Goal: Task Accomplishment & Management: Use online tool/utility

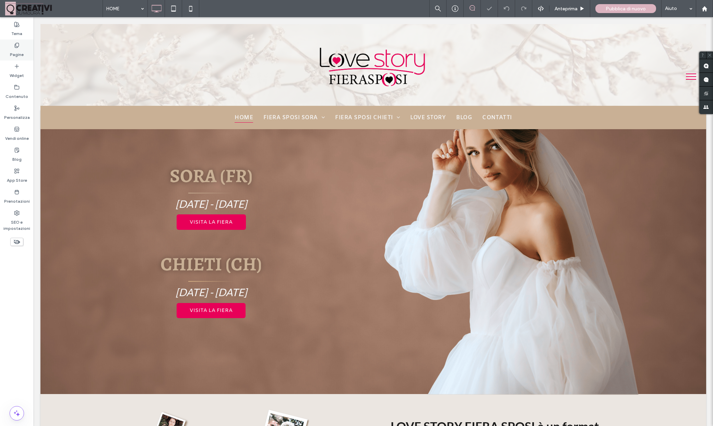
click at [18, 51] on label "Pagine" at bounding box center [17, 53] width 14 height 10
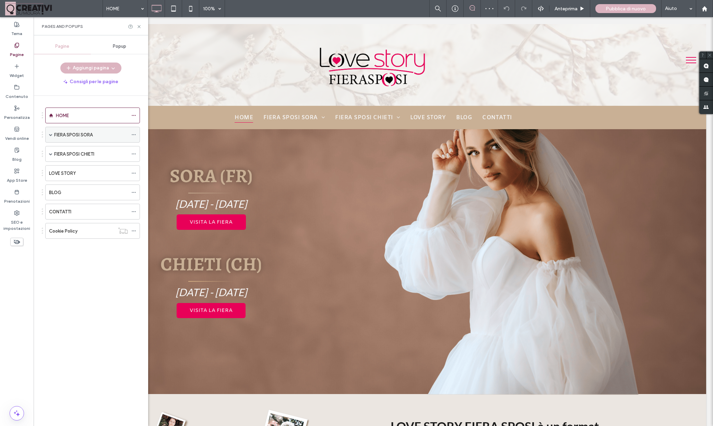
click at [52, 134] on span at bounding box center [50, 134] width 3 height 3
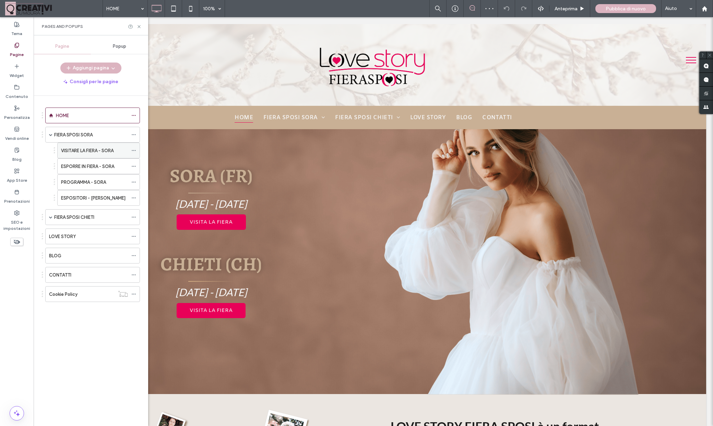
click at [80, 150] on label "VISITARE LA FIERA - SORA" at bounding box center [87, 150] width 53 height 12
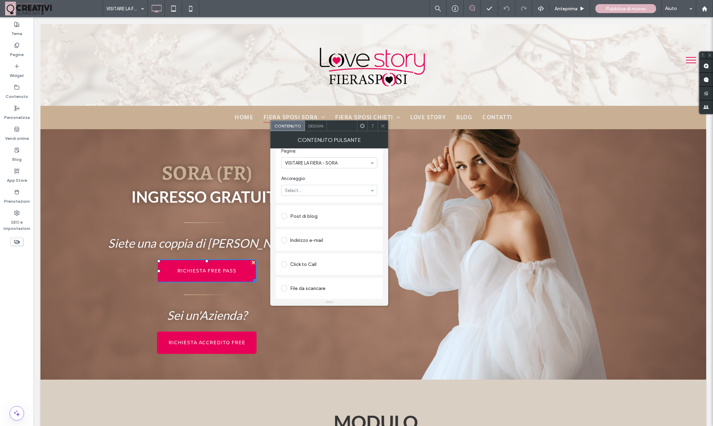
scroll to position [170, 0]
click at [381, 125] on icon at bounding box center [383, 125] width 5 height 5
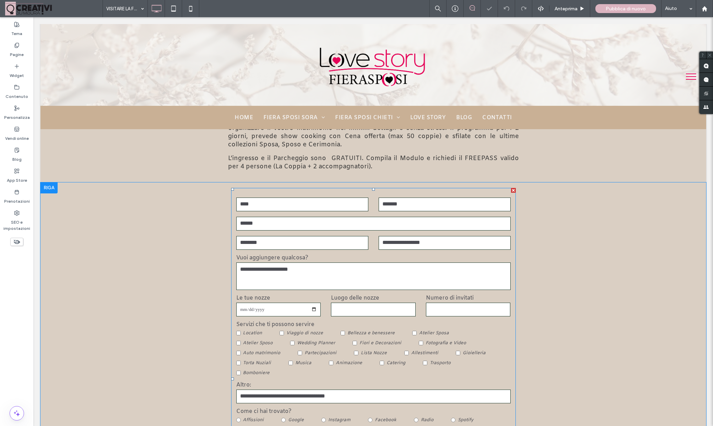
scroll to position [360, 0]
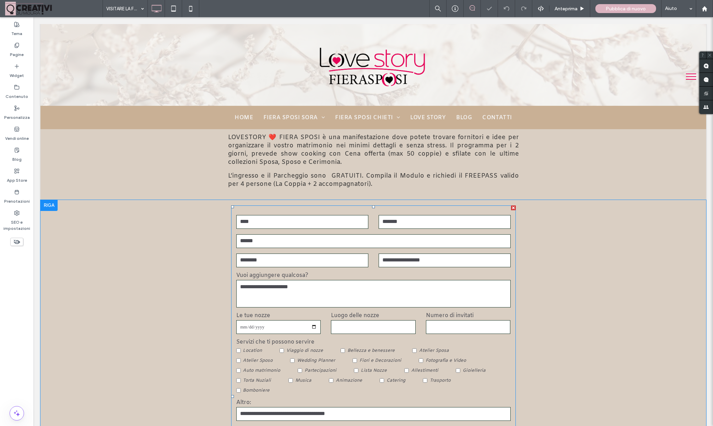
click at [403, 214] on form "Etichetta campo Etichetta campo E-Mail Nuovo campo: Nuovo campo: Vuoi aggiunger…" at bounding box center [373, 396] width 285 height 382
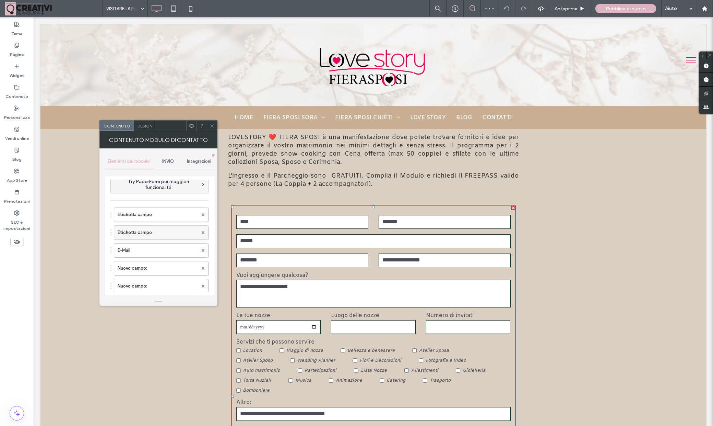
scroll to position [0, 0]
click at [168, 223] on label "Etichetta campo" at bounding box center [158, 221] width 80 height 14
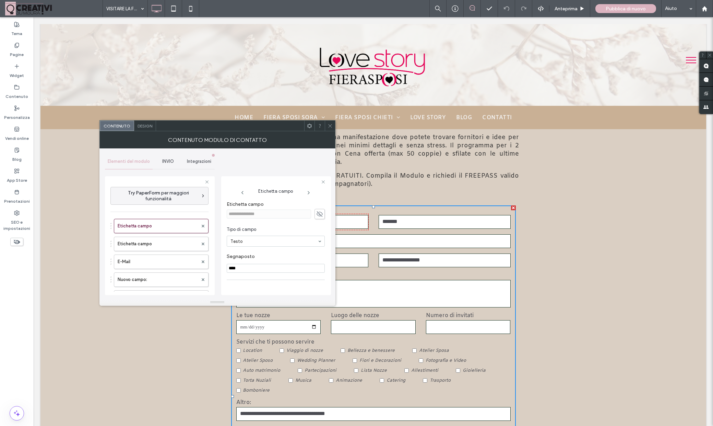
click at [165, 163] on span "INVIO" at bounding box center [168, 161] width 12 height 5
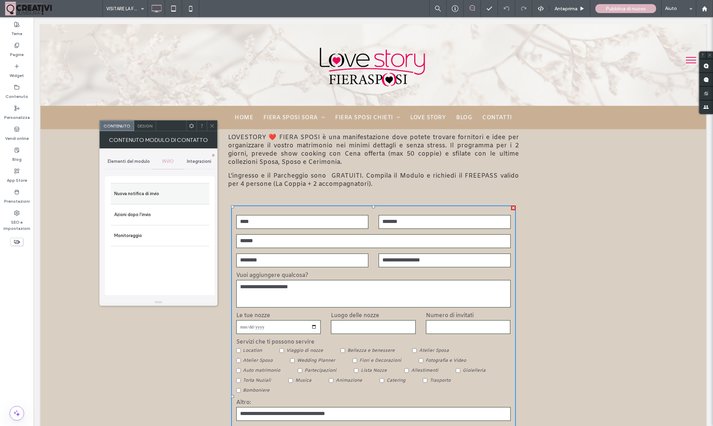
click at [148, 190] on label "Nuova notifica di invio" at bounding box center [160, 194] width 92 height 14
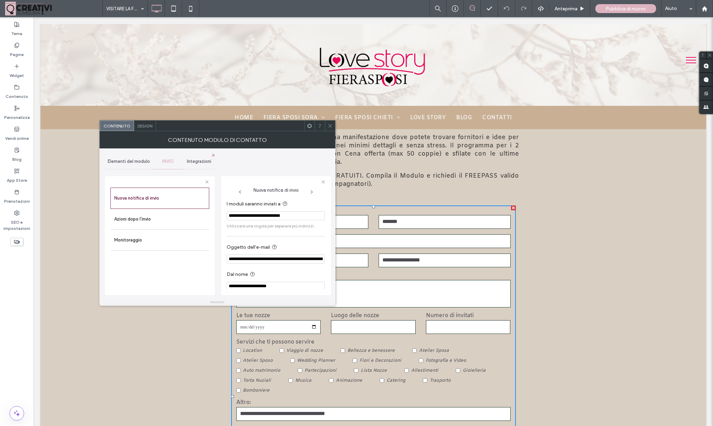
click at [329, 124] on icon at bounding box center [330, 125] width 5 height 5
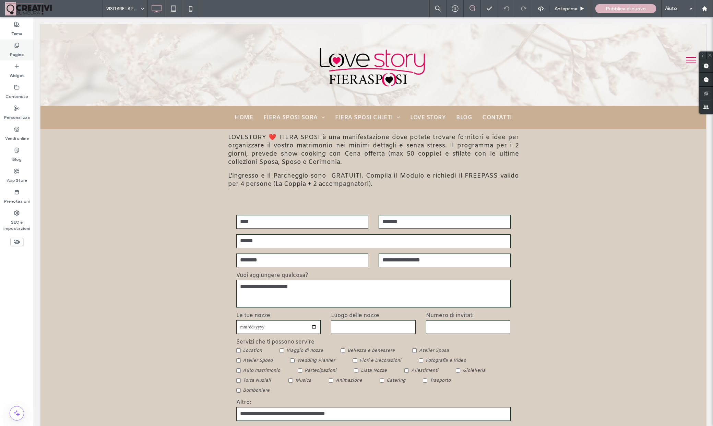
click at [15, 55] on label "Pagine" at bounding box center [17, 53] width 14 height 10
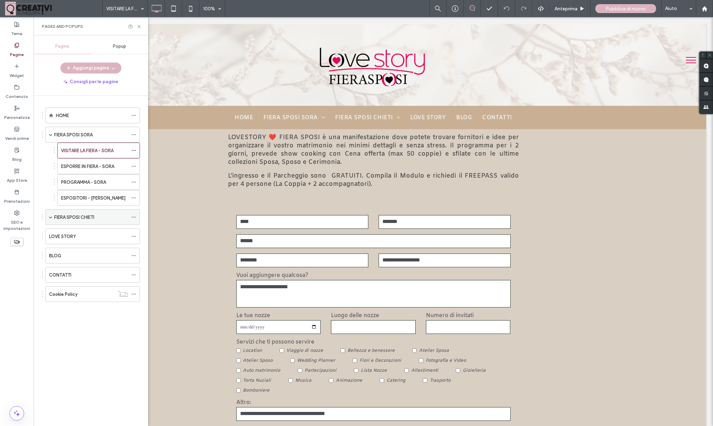
drag, startPoint x: 50, startPoint y: 134, endPoint x: 50, endPoint y: 150, distance: 15.4
click at [50, 134] on span at bounding box center [50, 134] width 3 height 3
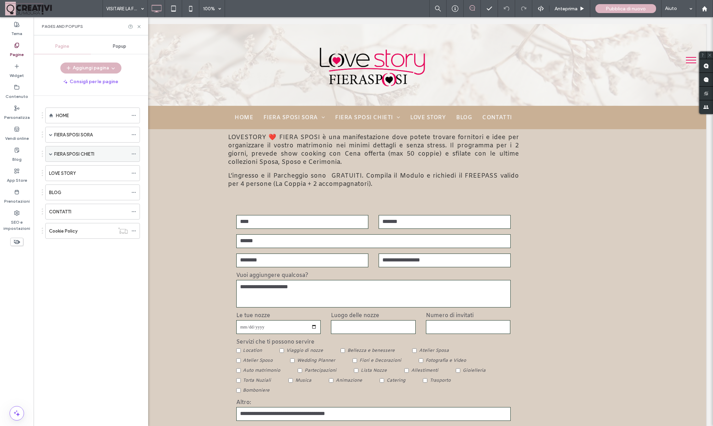
click at [51, 155] on span at bounding box center [50, 153] width 3 height 3
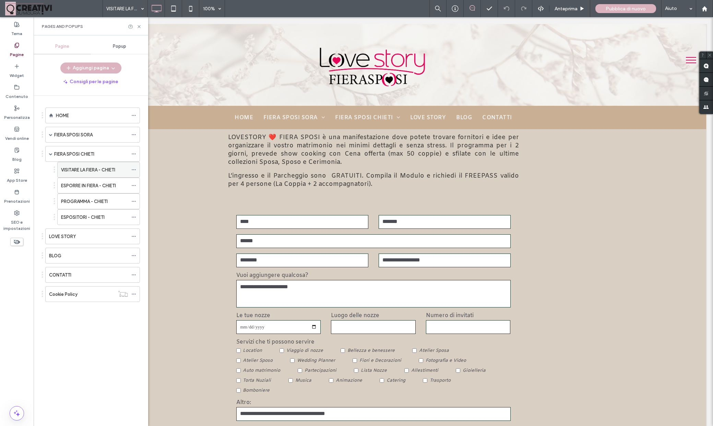
click at [80, 168] on label "VISITARE LA FIERA - CHIETI" at bounding box center [88, 170] width 54 height 12
click at [139, 26] on use at bounding box center [139, 26] width 3 height 3
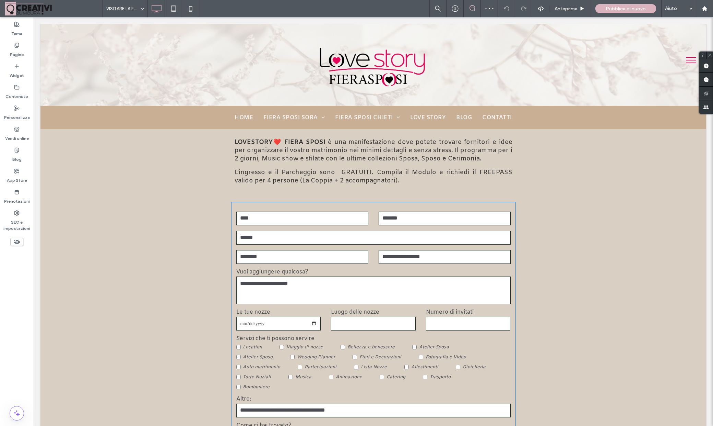
scroll to position [367, 0]
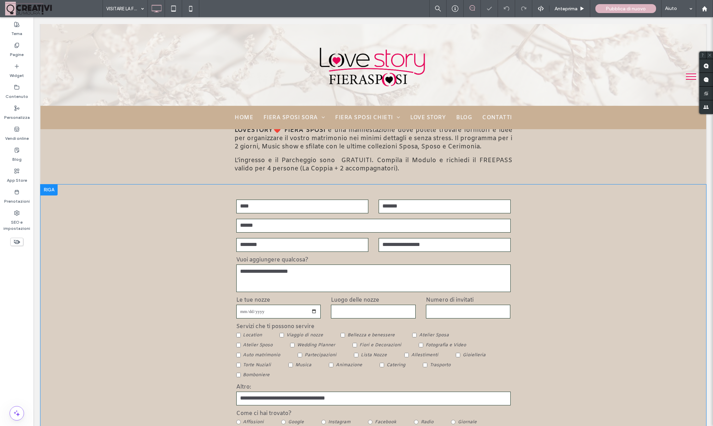
click at [440, 191] on div "Visitare - Chieti Etichetta campo Etichetta campo E-Mail Nuovo campo: Nuovo cam…" at bounding box center [373, 380] width 329 height 393
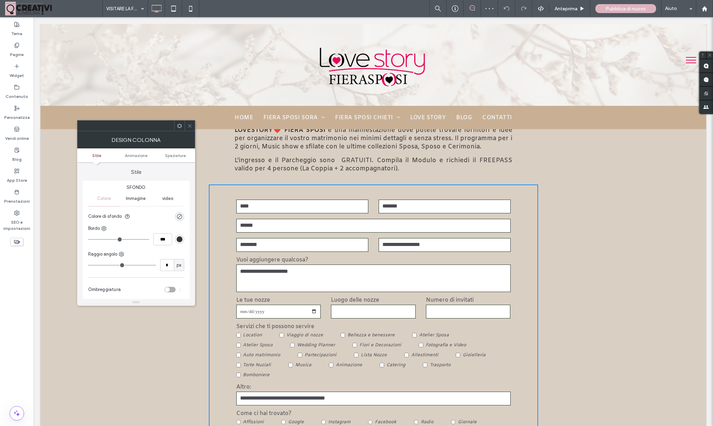
click at [136, 198] on span "Immagine" at bounding box center [136, 198] width 20 height 5
click at [328, 193] on form "Etichetta campo Etichetta campo E-Mail Nuovo campo: Nuovo campo: Vuoi aggiunger…" at bounding box center [373, 381] width 285 height 382
drag, startPoint x: 189, startPoint y: 123, endPoint x: 194, endPoint y: 138, distance: 15.4
click at [189, 124] on span at bounding box center [189, 125] width 5 height 10
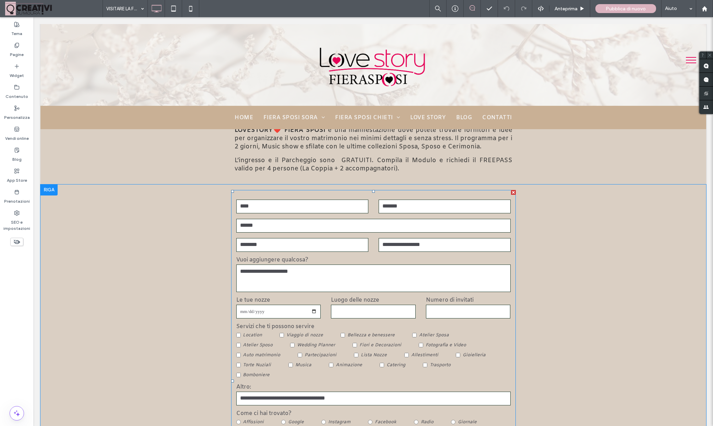
click at [242, 199] on form "Etichetta campo Etichetta campo E-Mail Nuovo campo: Nuovo campo: Vuoi aggiunger…" at bounding box center [373, 381] width 285 height 382
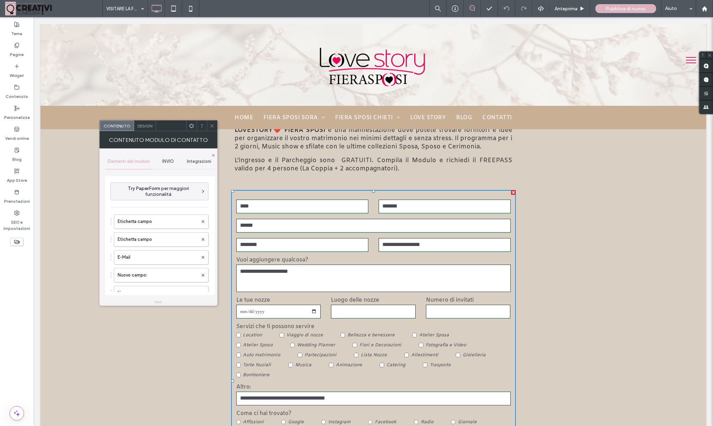
click at [169, 159] on span "INVIO" at bounding box center [168, 161] width 12 height 5
click at [170, 197] on label "Nuova notifica di invio" at bounding box center [160, 194] width 92 height 14
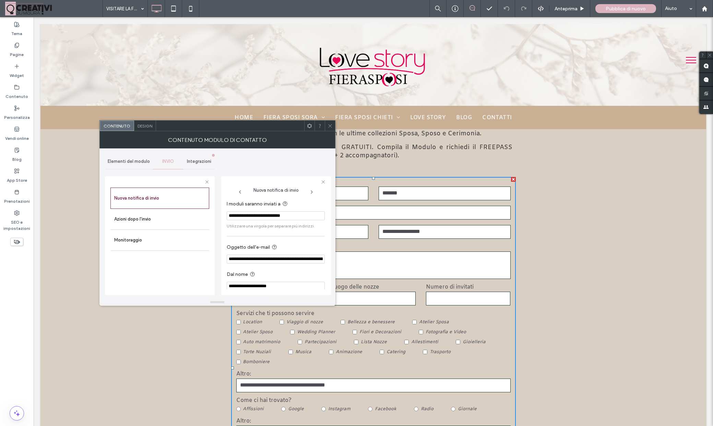
scroll to position [381, 0]
click at [332, 127] on use at bounding box center [329, 125] width 3 height 3
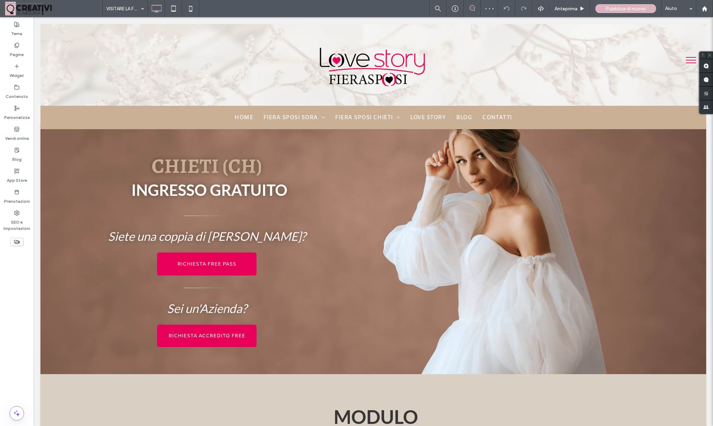
scroll to position [0, 0]
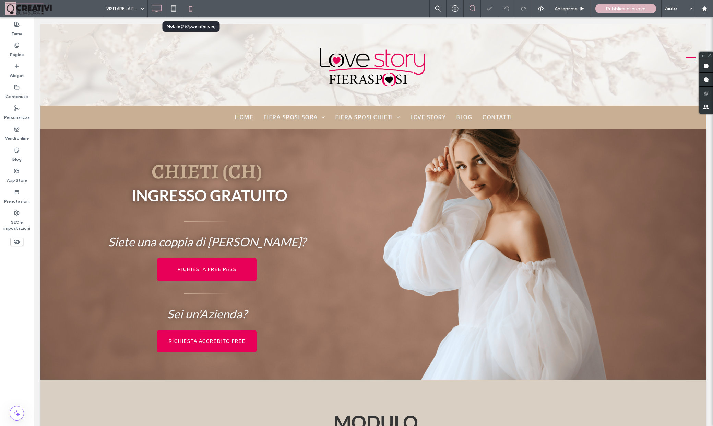
click at [190, 7] on use at bounding box center [190, 8] width 3 height 5
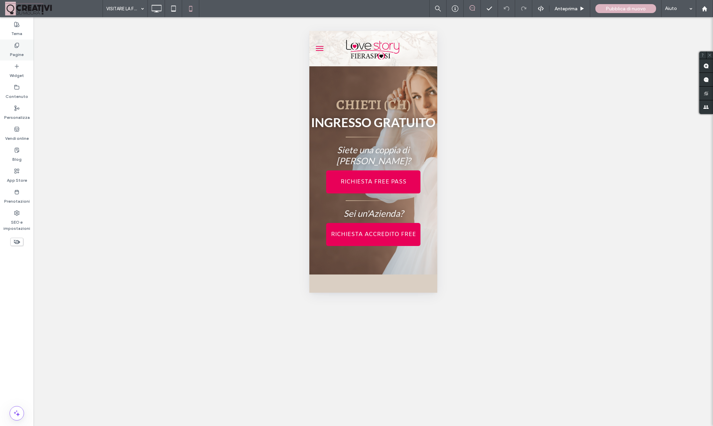
click at [15, 47] on use at bounding box center [17, 45] width 4 height 4
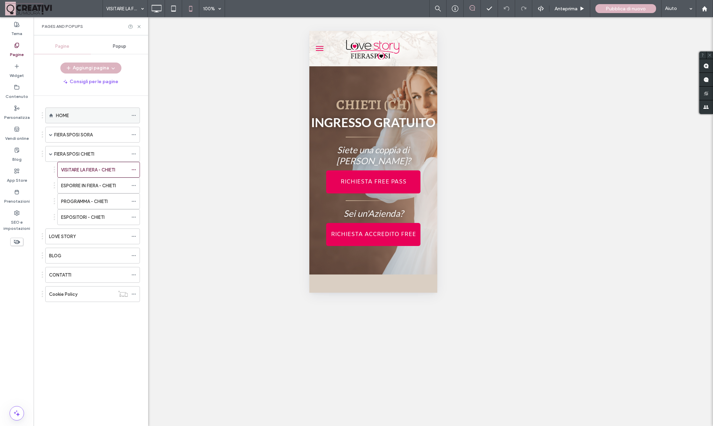
click at [71, 115] on div "HOME" at bounding box center [92, 115] width 72 height 7
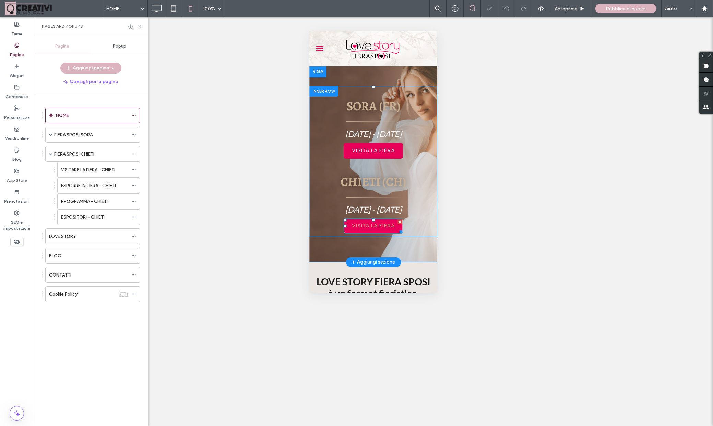
click at [368, 226] on span "VISITA LA FIERA" at bounding box center [373, 225] width 43 height 7
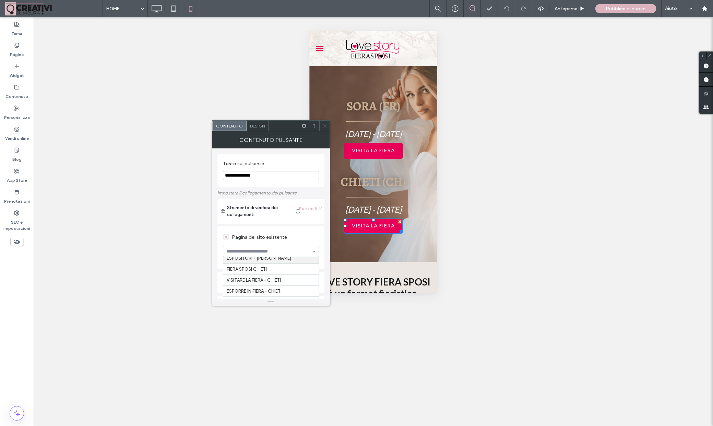
scroll to position [60, 0]
click at [325, 125] on icon at bounding box center [324, 125] width 5 height 5
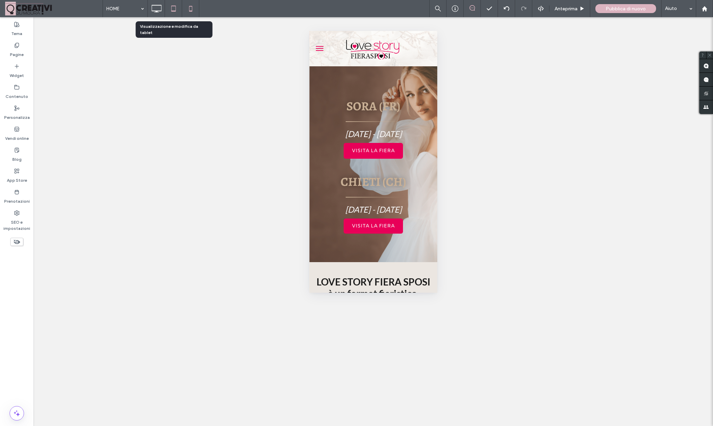
click at [175, 8] on icon at bounding box center [174, 9] width 14 height 14
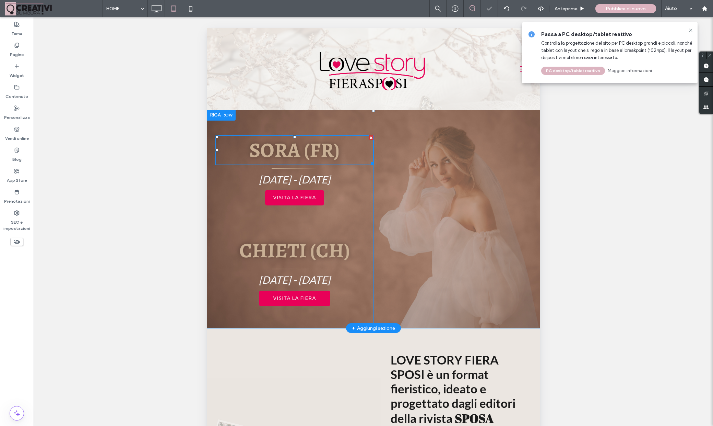
scroll to position [19, 0]
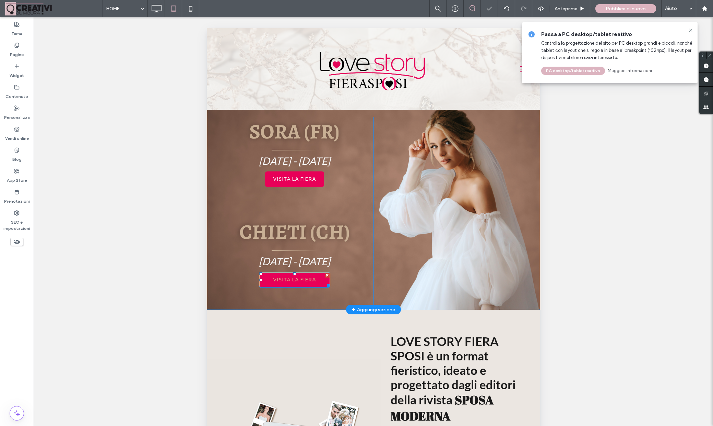
click at [293, 283] on span "VISITA LA FIERA" at bounding box center [294, 279] width 43 height 7
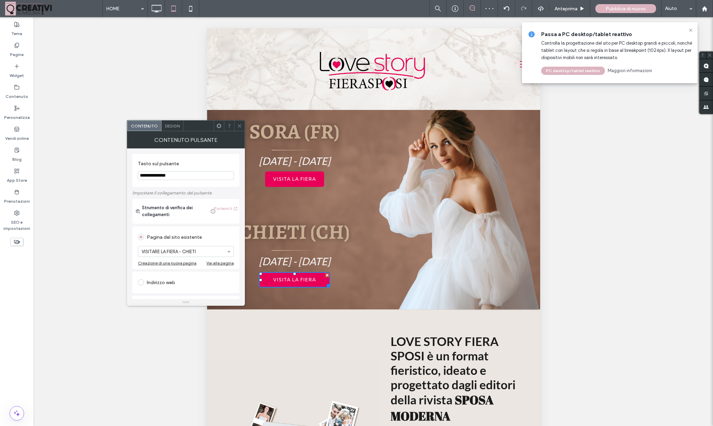
click at [241, 126] on icon at bounding box center [239, 125] width 5 height 5
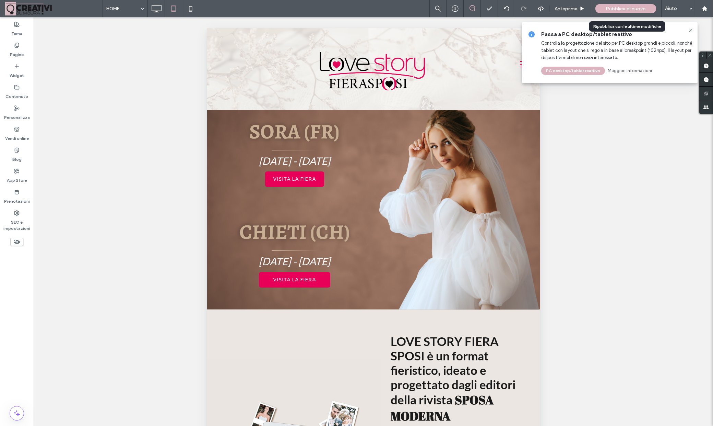
click at [616, 3] on div "Pubblica di nuovo" at bounding box center [626, 8] width 61 height 17
click at [617, 6] on span "Pubblica di nuovo" at bounding box center [626, 9] width 40 height 6
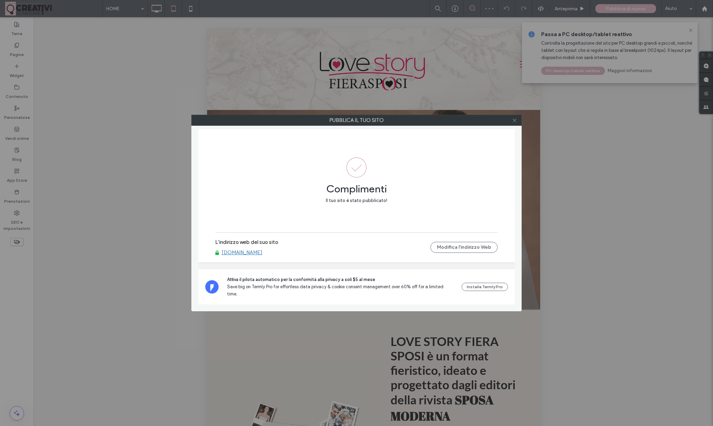
click at [513, 120] on icon at bounding box center [514, 120] width 5 height 5
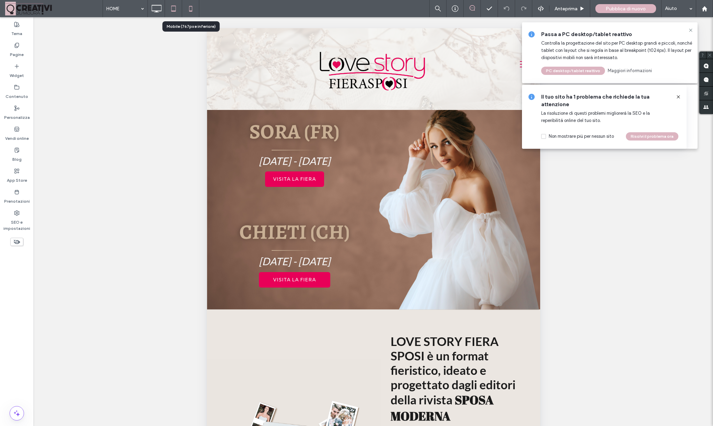
click at [192, 8] on use at bounding box center [190, 8] width 3 height 5
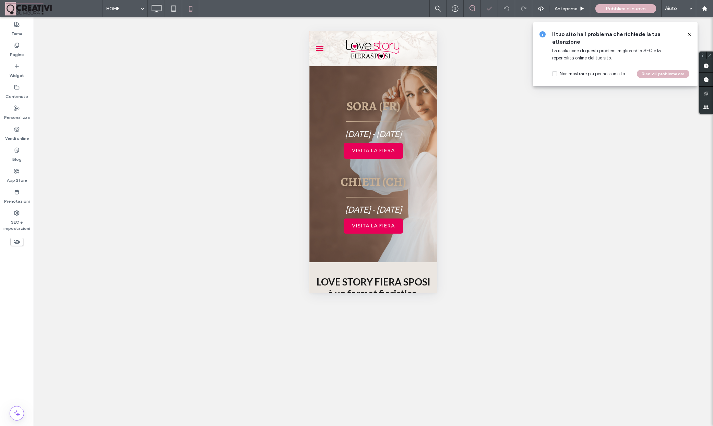
scroll to position [0, 0]
click at [370, 151] on span "VISITA LA FIERA" at bounding box center [373, 150] width 43 height 7
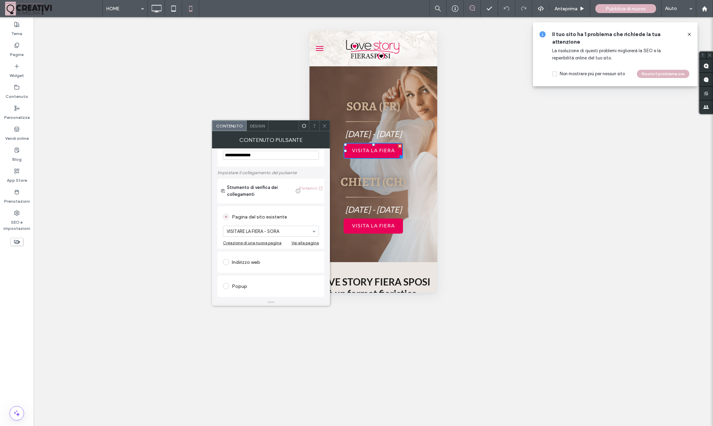
scroll to position [28, 0]
click at [325, 124] on icon at bounding box center [324, 125] width 5 height 5
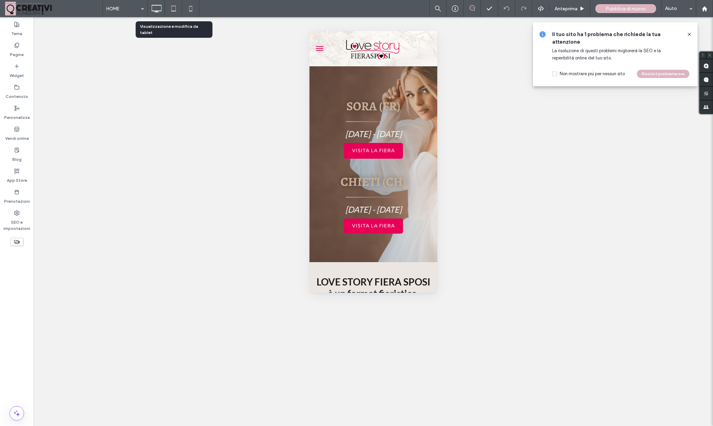
click at [175, 10] on icon at bounding box center [174, 9] width 14 height 14
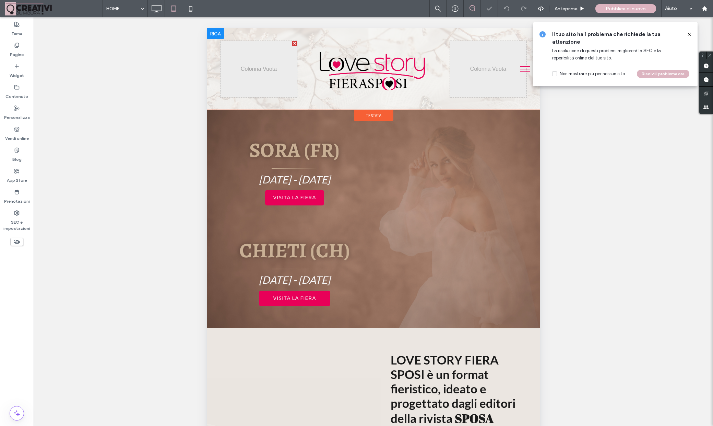
scroll to position [0, 0]
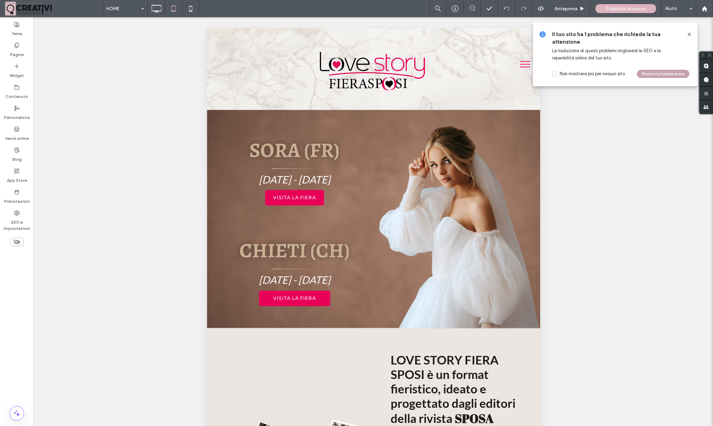
click at [653, 74] on button "Risolvi il problema ora" at bounding box center [663, 74] width 53 height 8
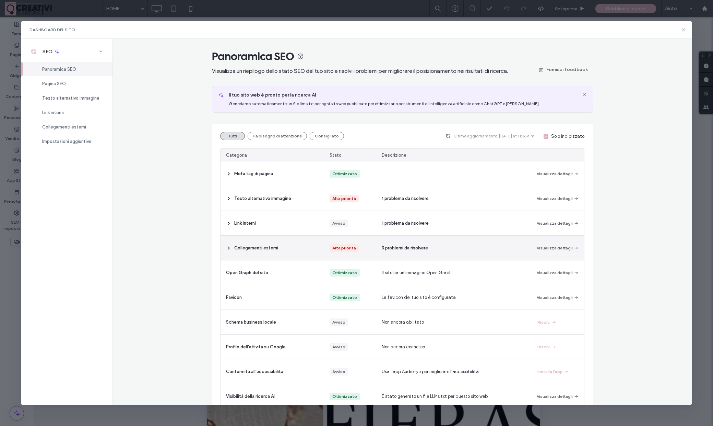
click at [229, 251] on icon at bounding box center [228, 247] width 5 height 5
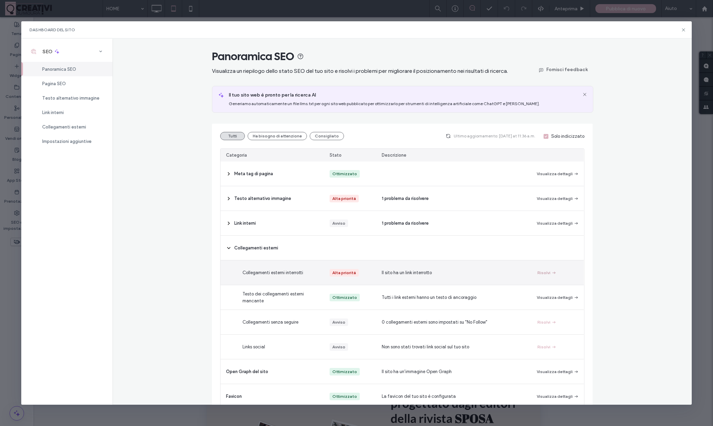
click at [547, 277] on button "Risolvi" at bounding box center [547, 272] width 19 height 8
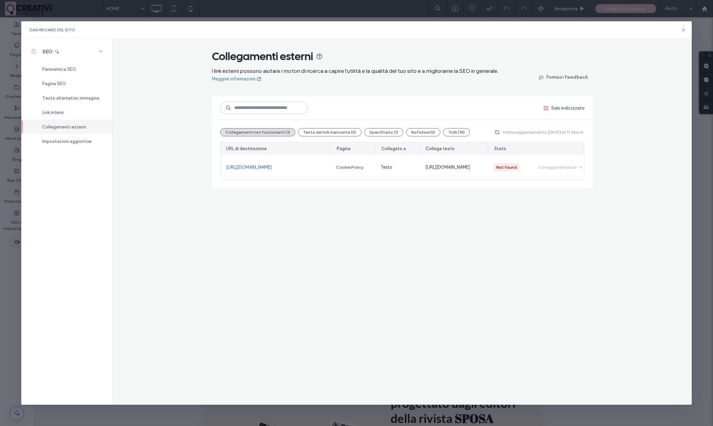
click at [540, 217] on div "Collegamenti esterni I link esterni possono aiutare i motori di ricerca a capir…" at bounding box center [402, 221] width 579 height 366
click at [375, 130] on button "Specificato (1)" at bounding box center [383, 132] width 39 height 8
click at [261, 131] on button "Collegamenti non funzionanti (1)" at bounding box center [257, 132] width 75 height 8
click at [683, 30] on icon at bounding box center [683, 29] width 5 height 5
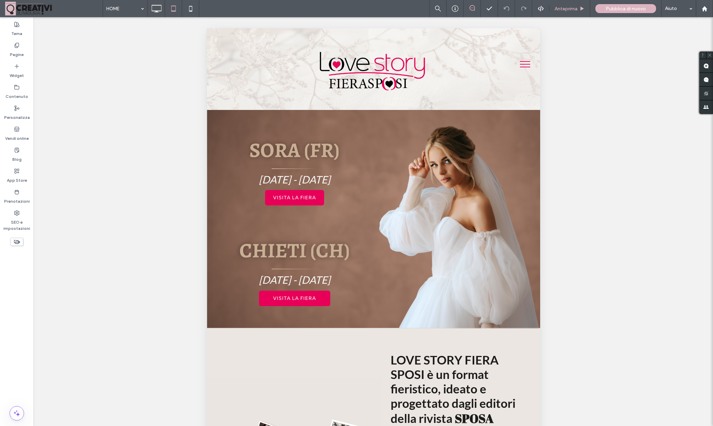
scroll to position [70, 0]
